Goal: Task Accomplishment & Management: Complete application form

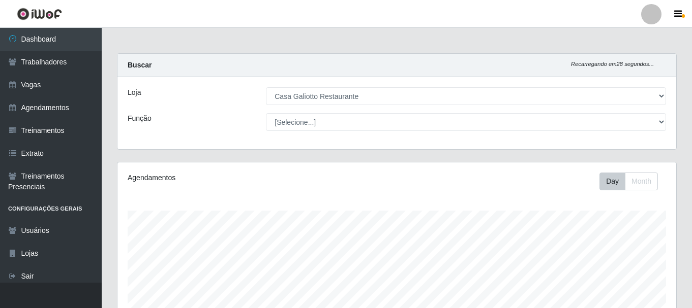
select select "279"
click at [39, 82] on link "Vagas" at bounding box center [51, 85] width 102 height 23
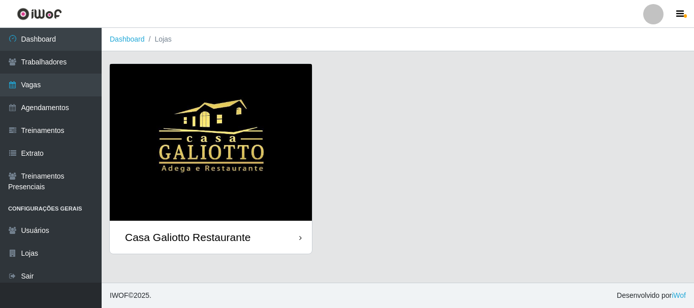
click at [263, 107] on img at bounding box center [211, 142] width 202 height 157
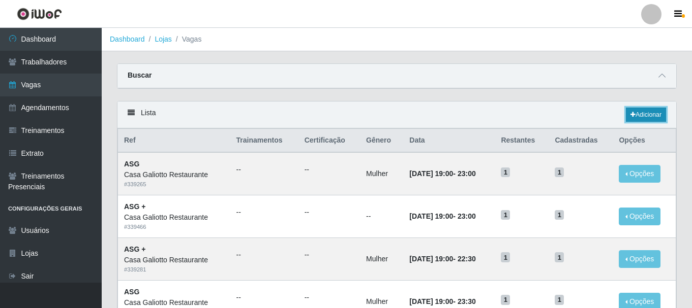
click at [650, 114] on link "Adicionar" at bounding box center [646, 115] width 40 height 14
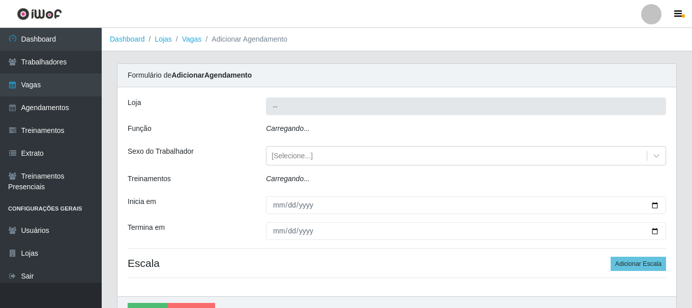
type input "Casa Galiotto Restaurante"
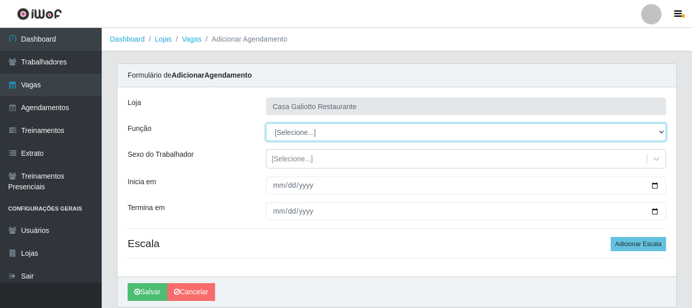
click at [307, 138] on select "[Selecione...] ASG ASG + ASG ++ Auxiliar de Cozinha Auxiliar de Cozinha + Auxil…" at bounding box center [466, 133] width 400 height 18
select select "91"
click at [266, 124] on select "[Selecione...] ASG ASG + ASG ++ Auxiliar de Cozinha Auxiliar de Cozinha + Auxil…" at bounding box center [466, 133] width 400 height 18
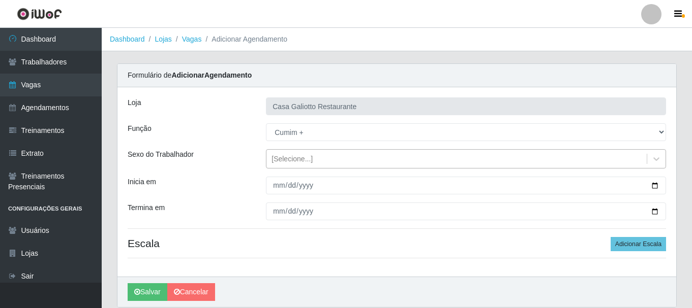
drag, startPoint x: 305, startPoint y: 160, endPoint x: 304, endPoint y: 167, distance: 7.8
click at [305, 160] on div "[Selecione...]" at bounding box center [291, 159] width 41 height 11
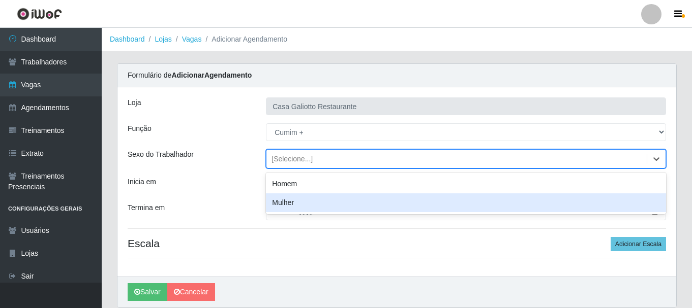
click at [298, 199] on div "Mulher" at bounding box center [466, 203] width 400 height 19
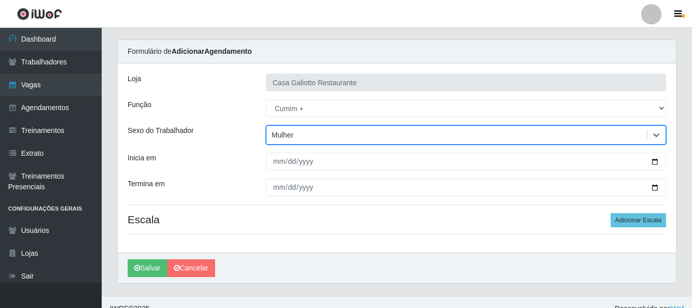
scroll to position [37, 0]
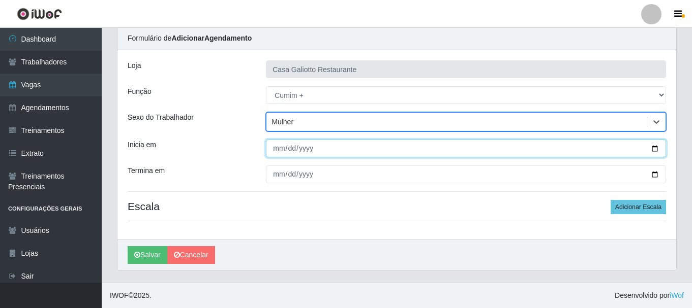
click at [654, 147] on input "Inicia em" at bounding box center [466, 149] width 400 height 18
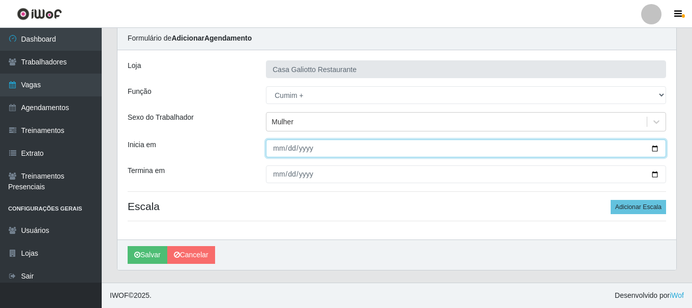
type input "[DATE]"
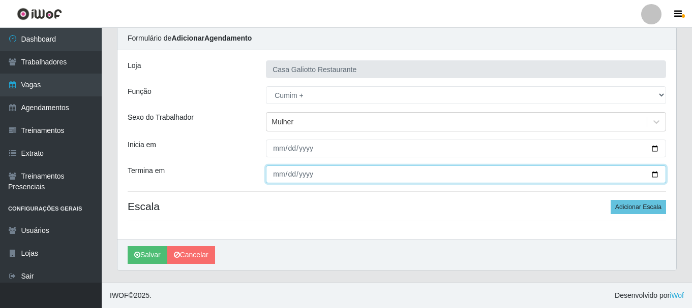
click at [654, 174] on input "Termina em" at bounding box center [466, 175] width 400 height 18
type input "[DATE]"
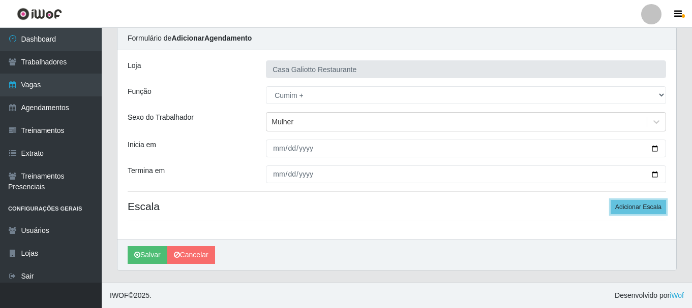
drag, startPoint x: 650, startPoint y: 209, endPoint x: 516, endPoint y: 180, distance: 136.9
click at [649, 209] on button "Adicionar Escala" at bounding box center [637, 207] width 55 height 14
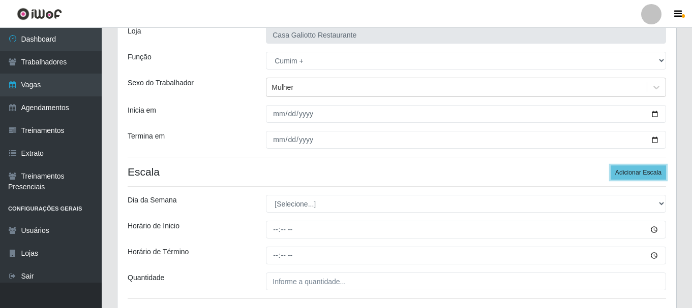
scroll to position [149, 0]
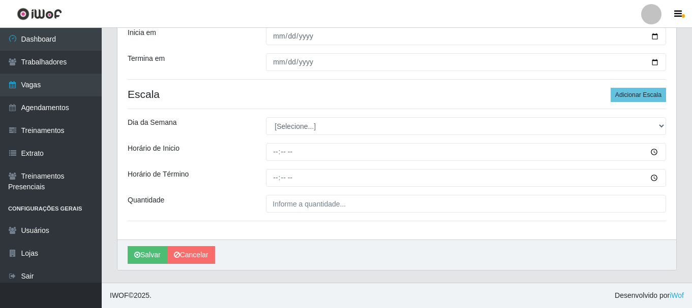
drag, startPoint x: 297, startPoint y: 116, endPoint x: 302, endPoint y: 124, distance: 9.2
click at [299, 119] on div "Loja Casa Galiotto Restaurante Função [Selecione...] ASG ASG + ASG ++ Auxiliar …" at bounding box center [396, 89] width 559 height 302
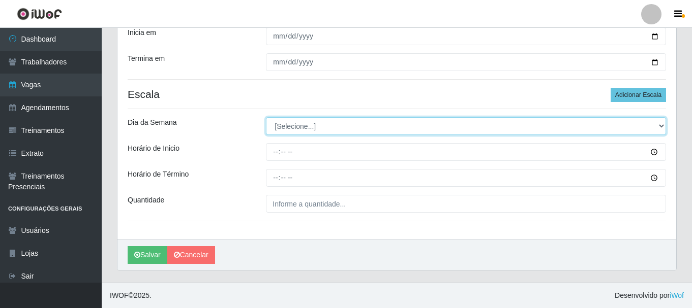
click at [302, 124] on select "[Selecione...] Segunda Terça Quarta Quinta Sexta Sábado Domingo" at bounding box center [466, 126] width 400 height 18
select select "4"
click at [266, 117] on select "[Selecione...] Segunda Terça Quarta Quinta Sexta Sábado Domingo" at bounding box center [466, 126] width 400 height 18
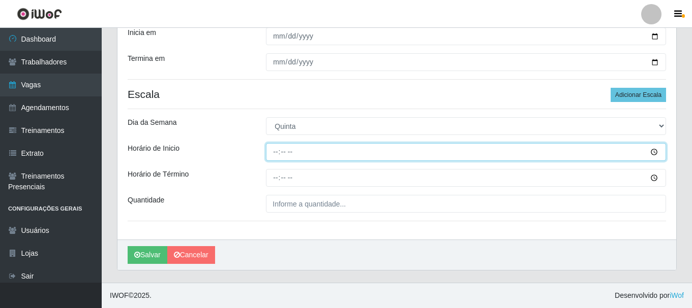
click at [324, 149] on input "Horário de Inicio" at bounding box center [466, 152] width 400 height 18
type input "19:00"
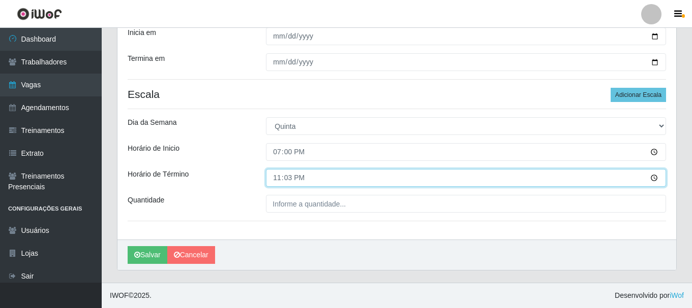
type input "23:30"
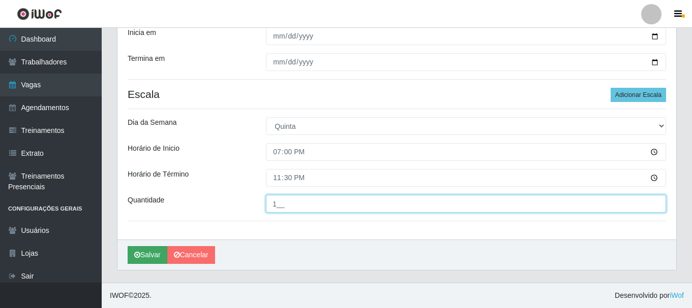
type input "1__"
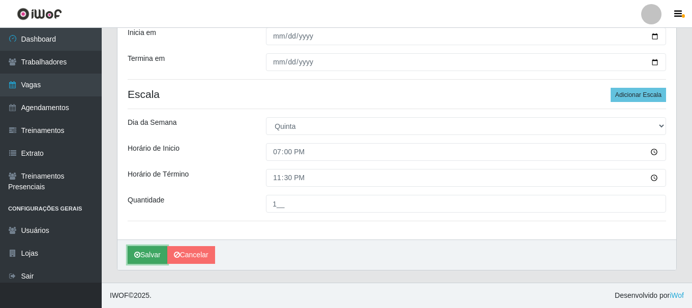
click at [145, 258] on button "Salvar" at bounding box center [148, 255] width 40 height 18
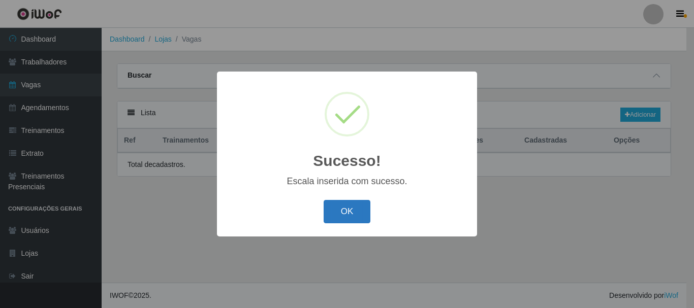
click at [334, 209] on button "OK" at bounding box center [347, 212] width 47 height 24
